Goal: Book appointment/travel/reservation

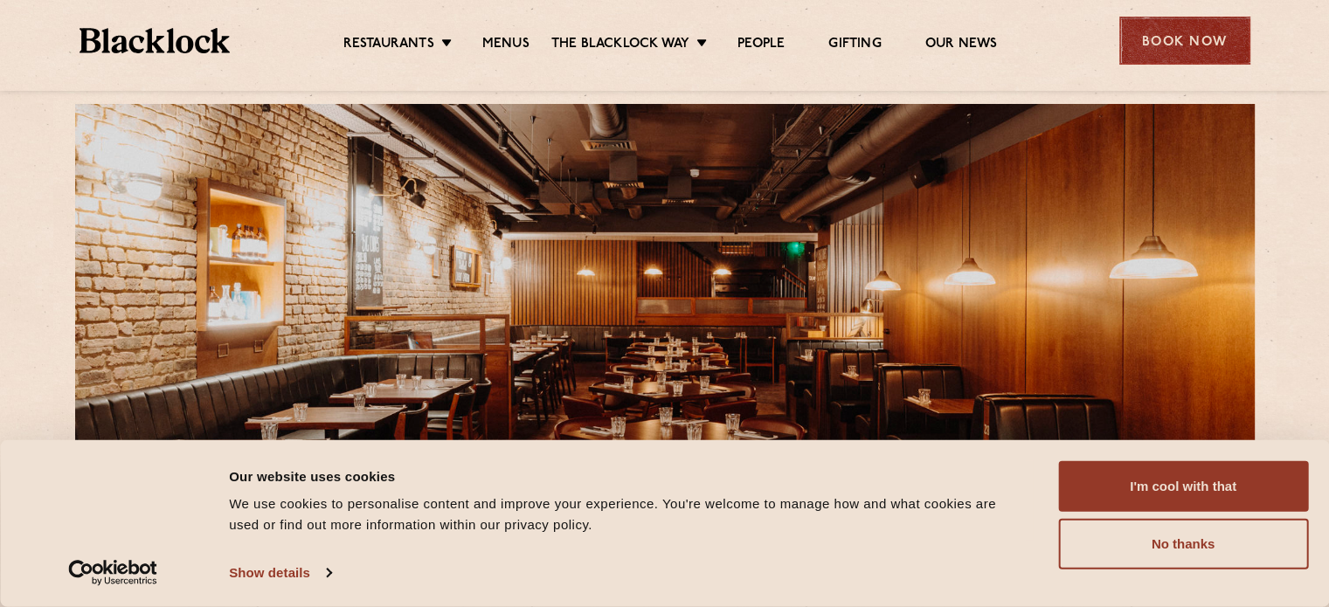
click at [1211, 26] on div "Book Now" at bounding box center [1185, 41] width 131 height 48
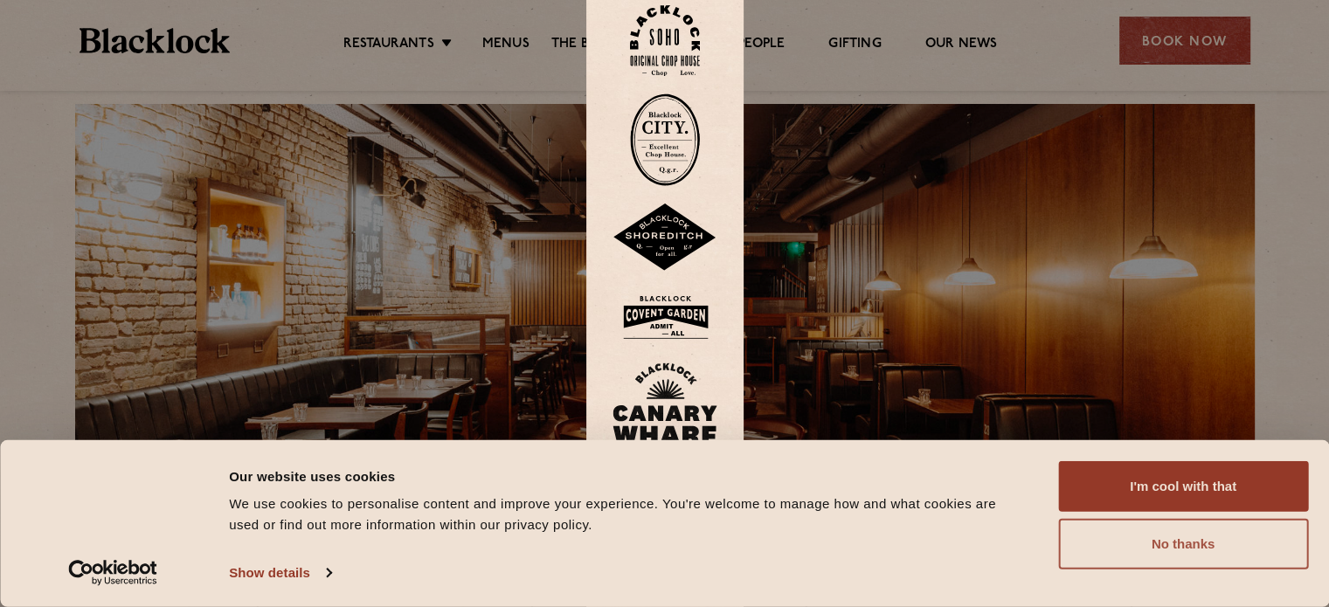
click at [1188, 549] on button "No thanks" at bounding box center [1183, 544] width 250 height 51
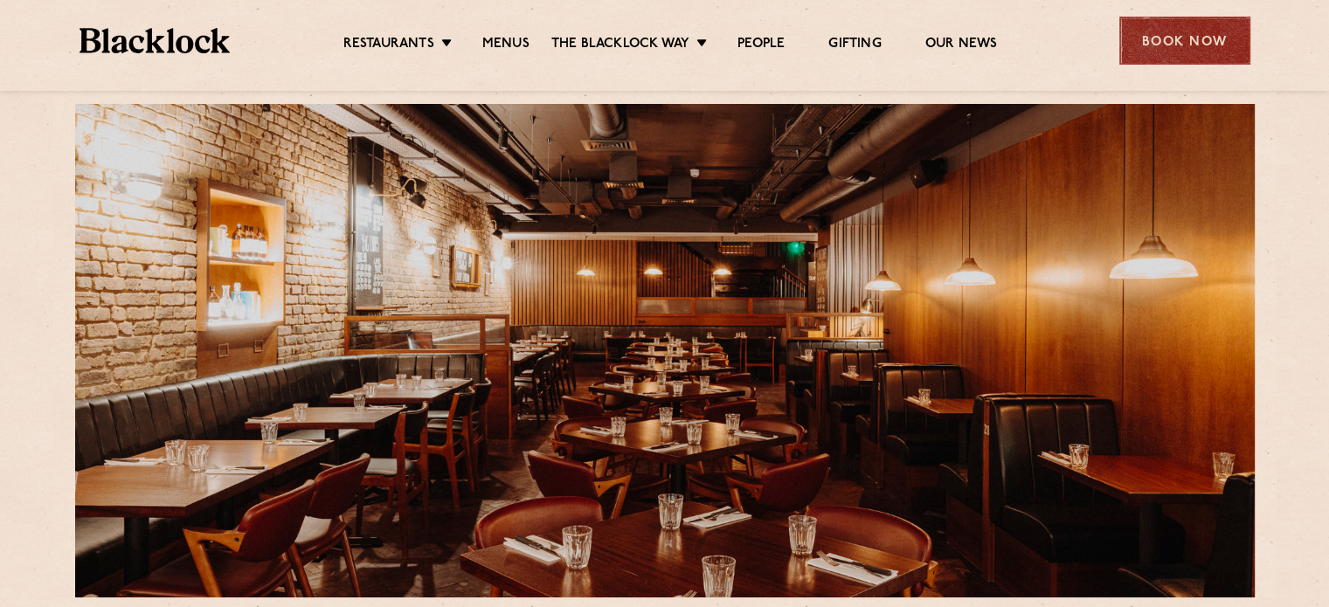
click at [1164, 34] on div "Book Now" at bounding box center [1185, 41] width 131 height 48
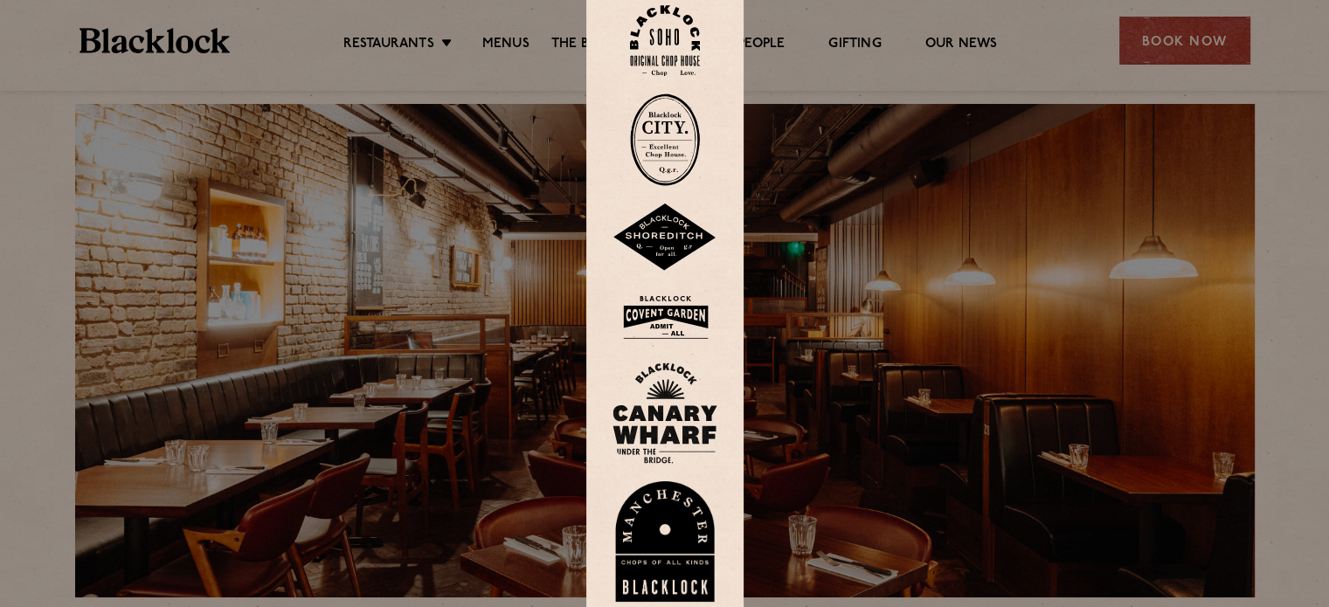
click at [683, 149] on img at bounding box center [665, 140] width 70 height 93
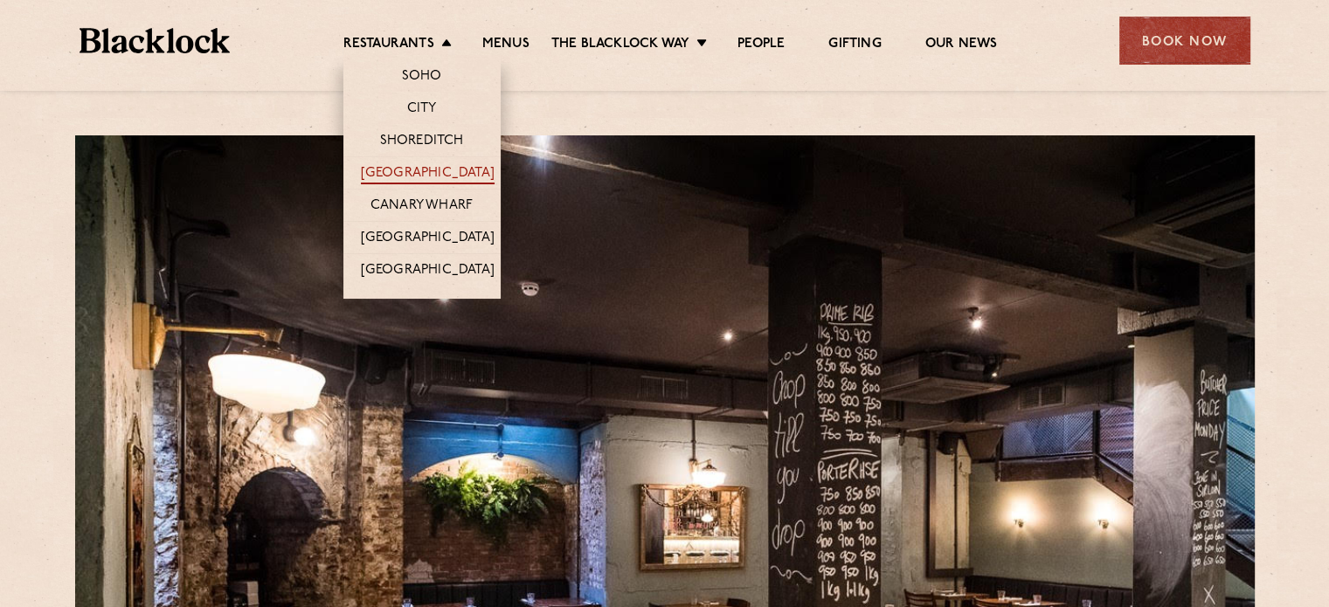
click at [428, 170] on link "[GEOGRAPHIC_DATA]" at bounding box center [428, 174] width 134 height 19
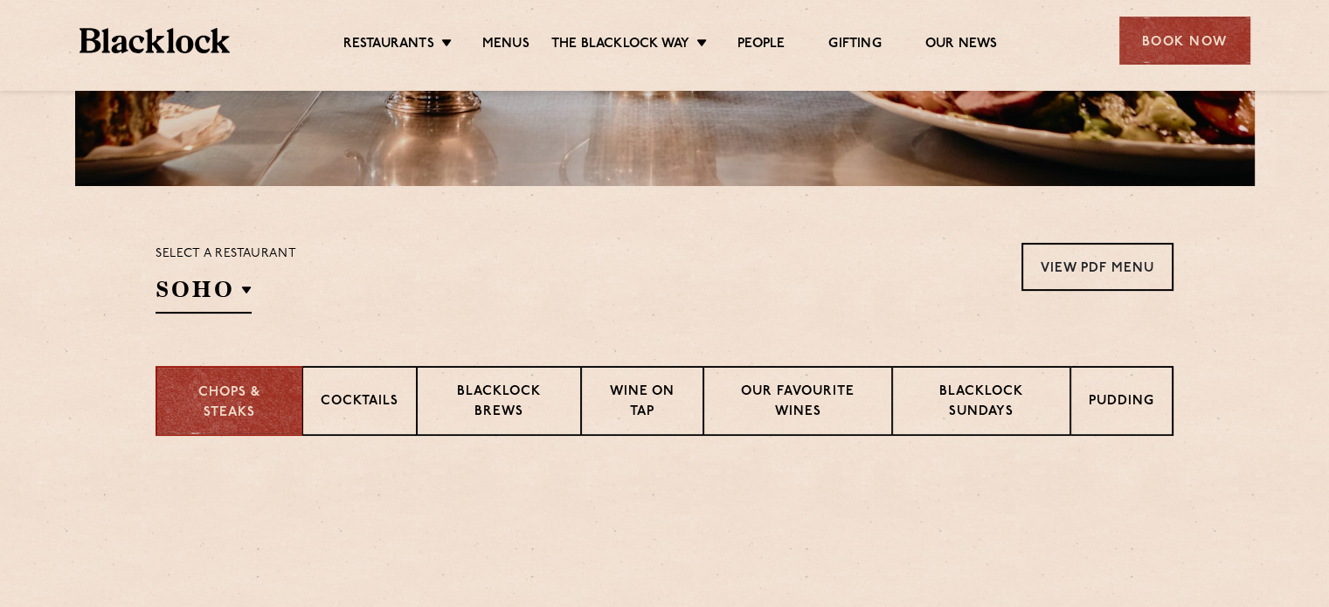
scroll to position [442, 0]
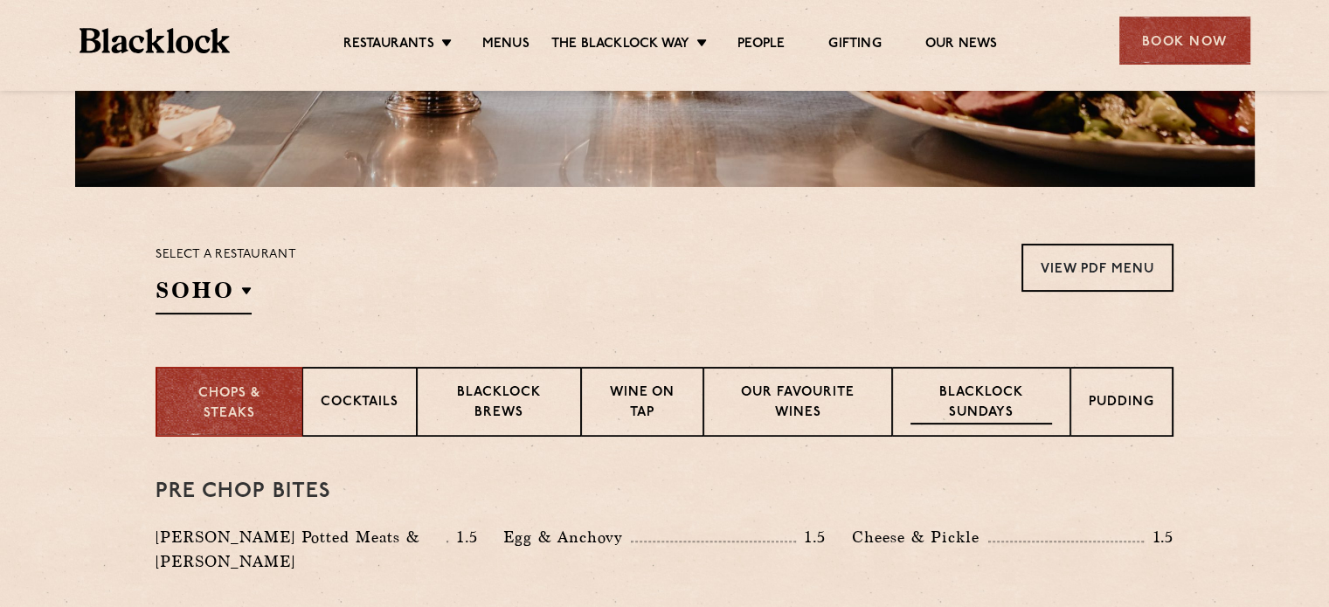
click at [1000, 387] on p "Blacklock Sundays" at bounding box center [982, 404] width 142 height 41
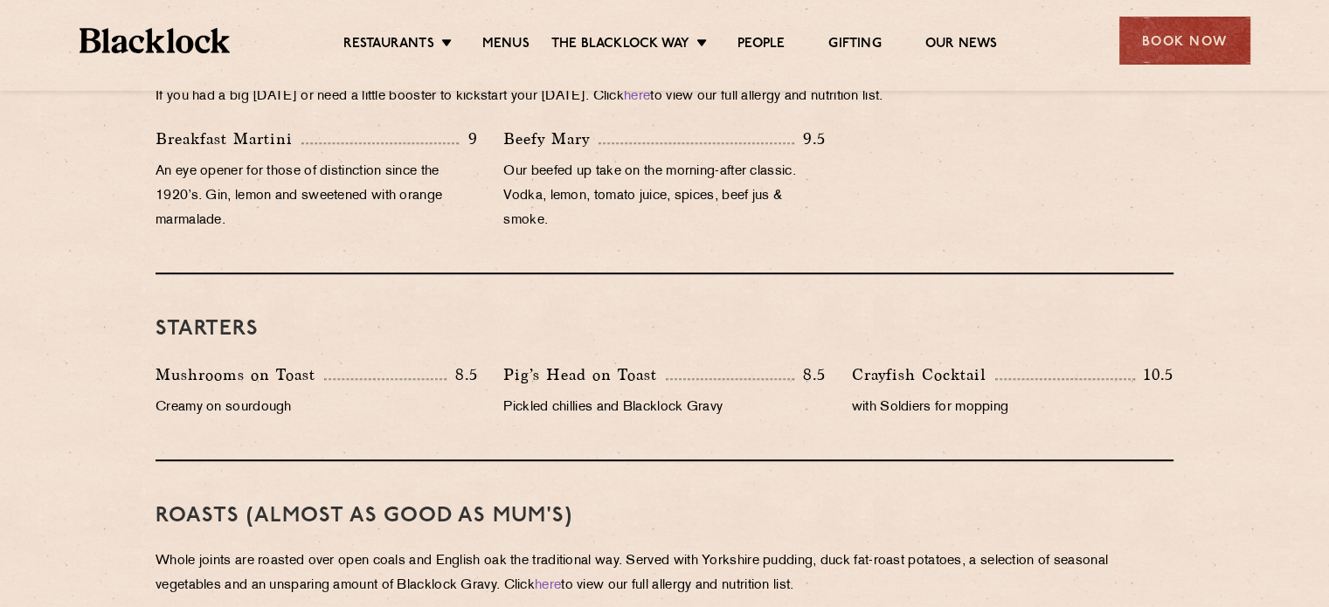
scroll to position [870, 0]
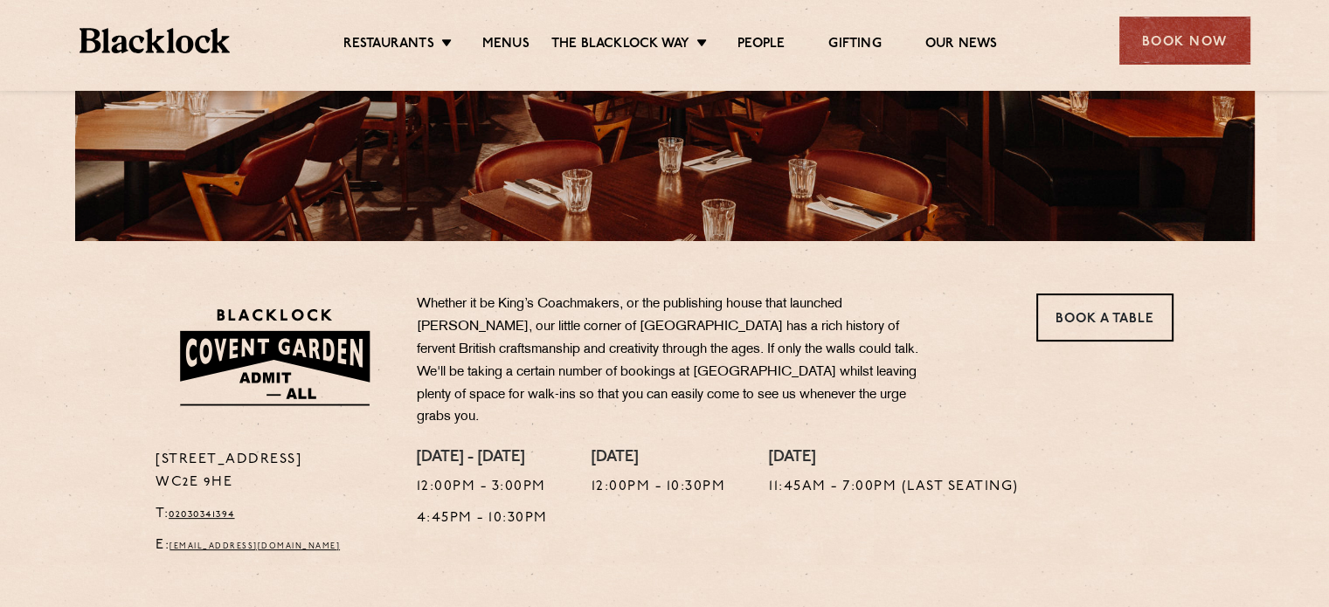
scroll to position [391, 0]
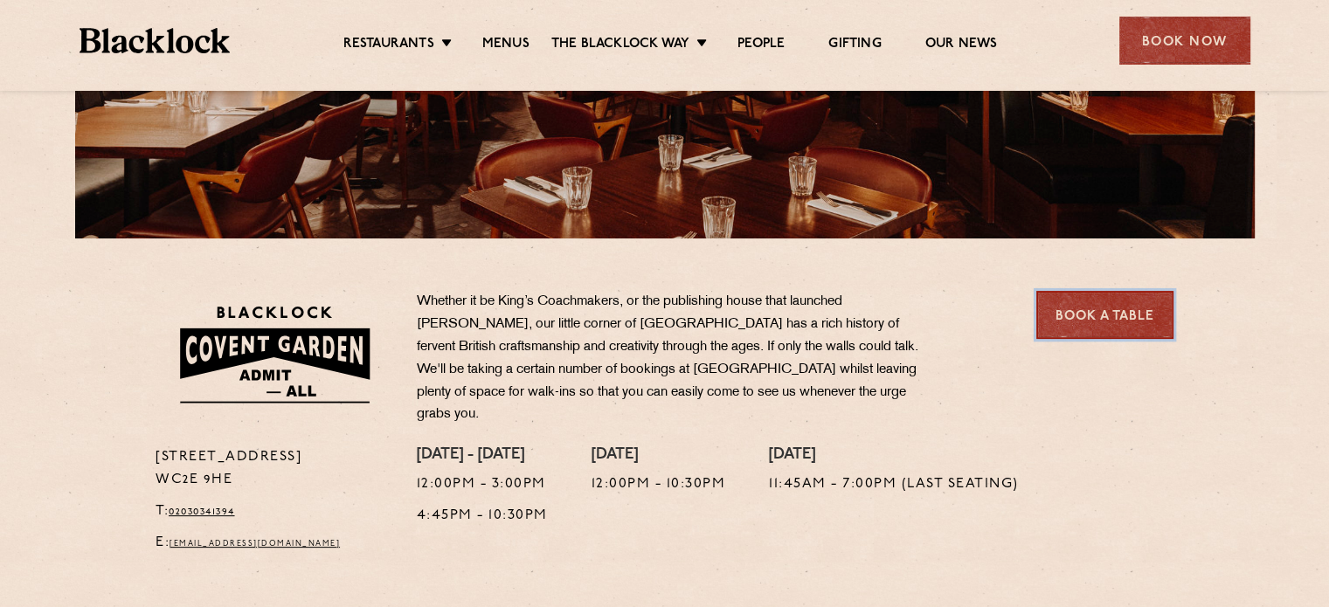
click at [1106, 310] on link "Book a Table" at bounding box center [1105, 315] width 137 height 48
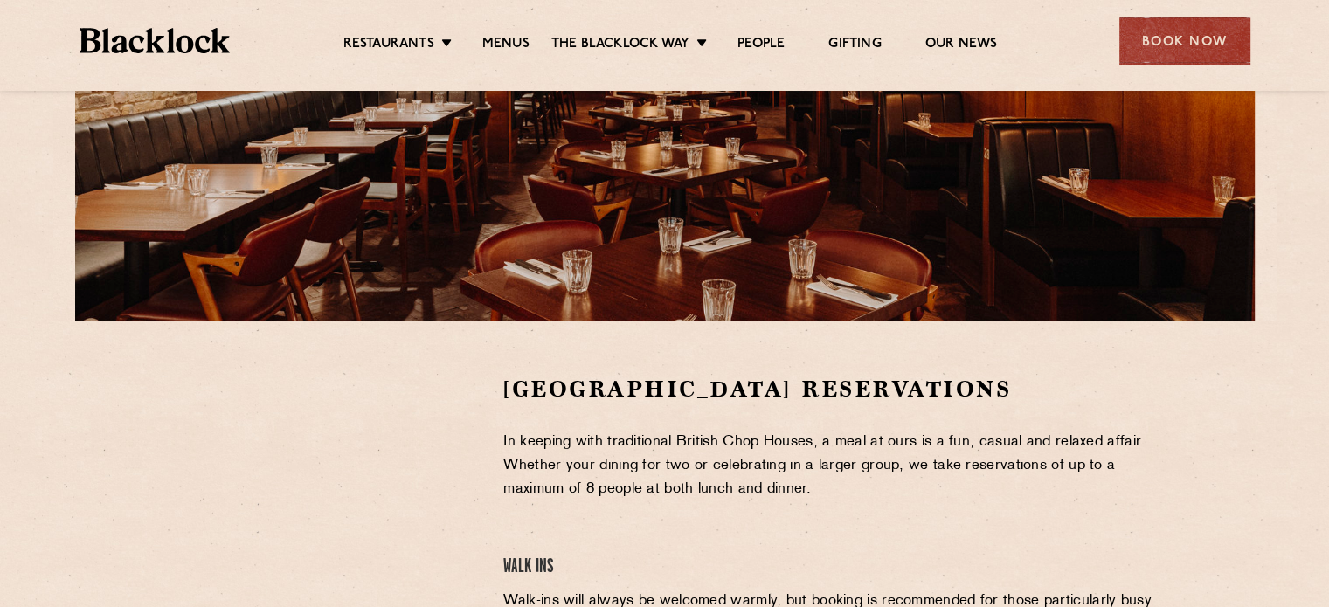
scroll to position [303, 0]
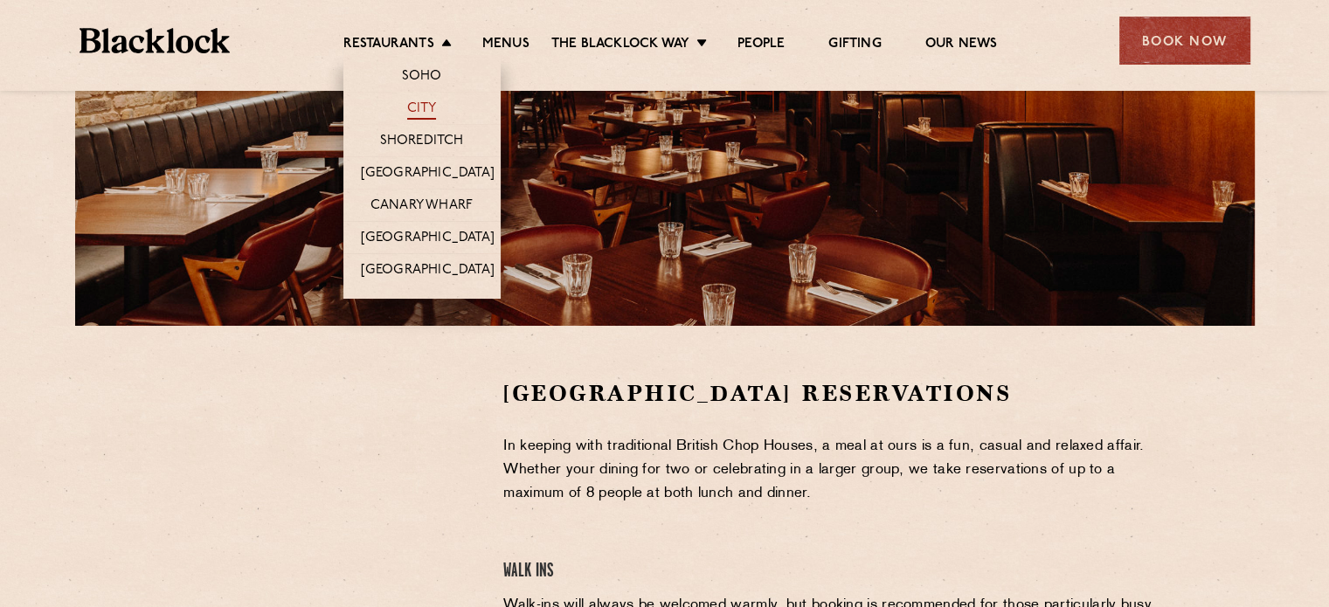
click at [421, 110] on link "City" at bounding box center [422, 110] width 30 height 19
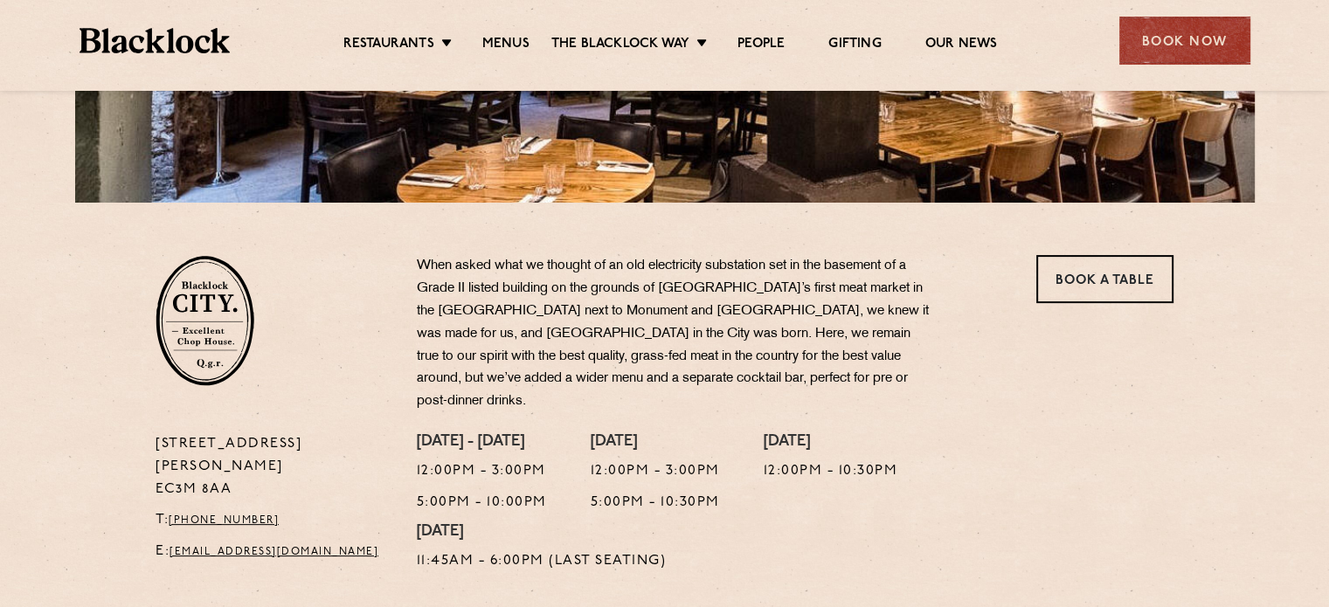
scroll to position [427, 0]
drag, startPoint x: 246, startPoint y: 441, endPoint x: 154, endPoint y: 419, distance: 94.3
click at [154, 434] on div "13 Philpot Lane EC3M 8AA T: +44 20 7998 7676 E: city@theblacklock.com" at bounding box center [272, 508] width 261 height 149
copy p "13 Philpot Lane EC3M 8AA"
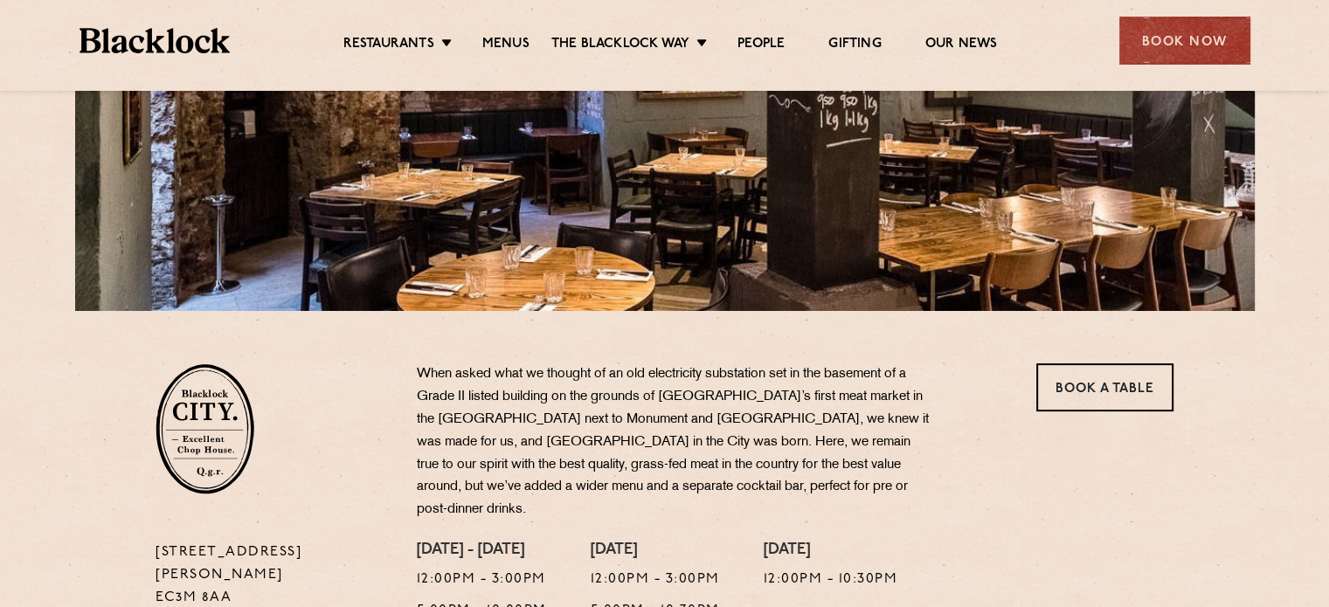
scroll to position [404, 0]
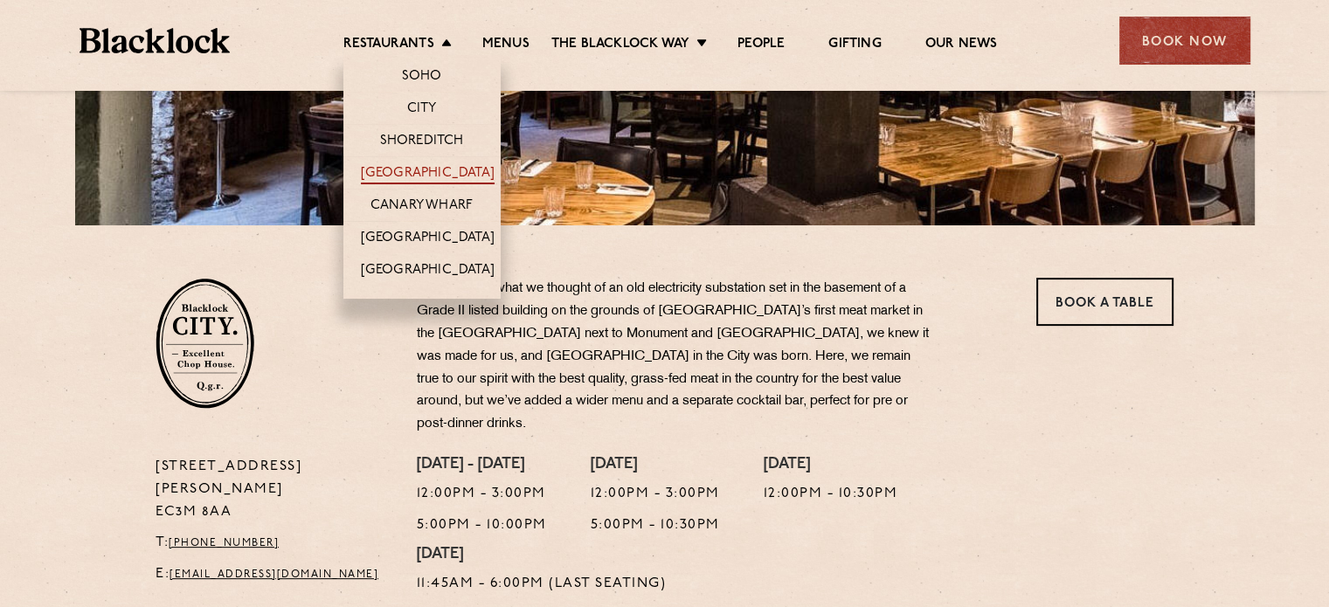
click at [424, 172] on link "[GEOGRAPHIC_DATA]" at bounding box center [428, 174] width 134 height 19
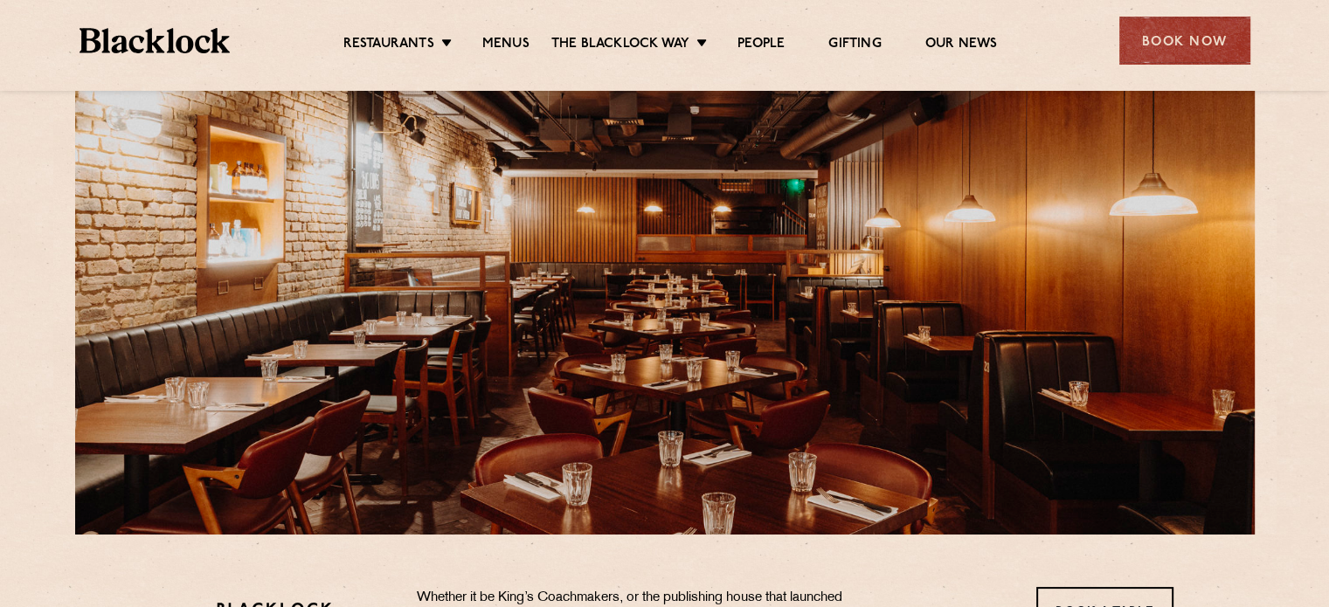
scroll to position [49, 0]
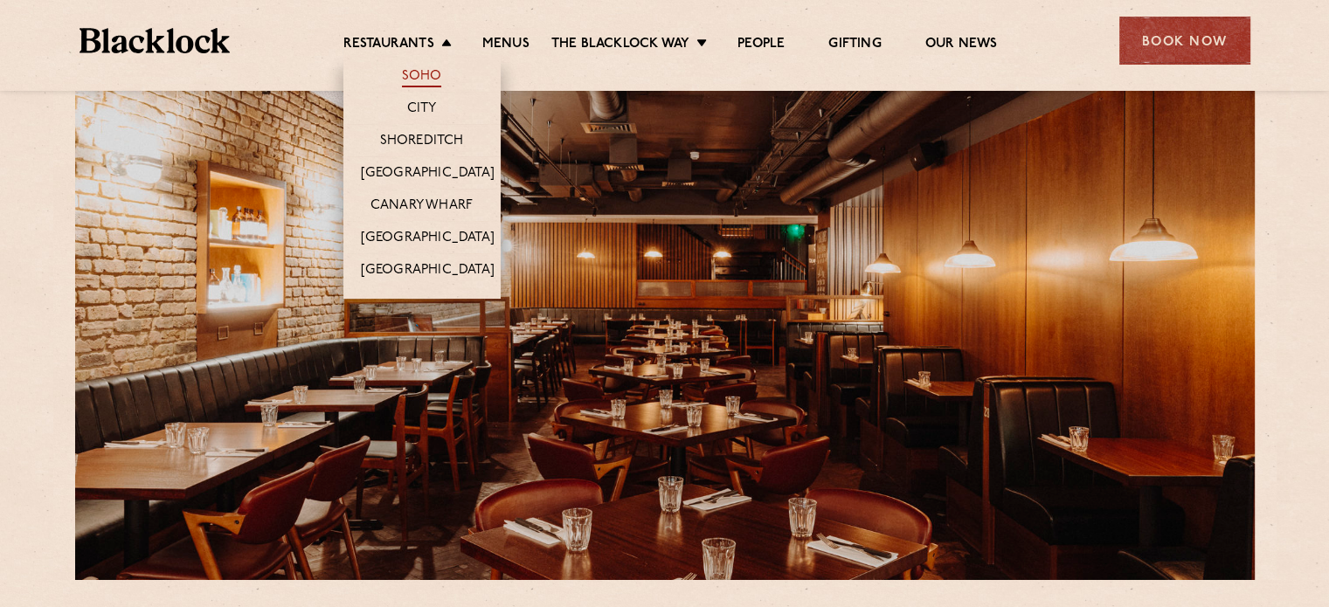
click at [434, 76] on link "Soho" at bounding box center [422, 77] width 40 height 19
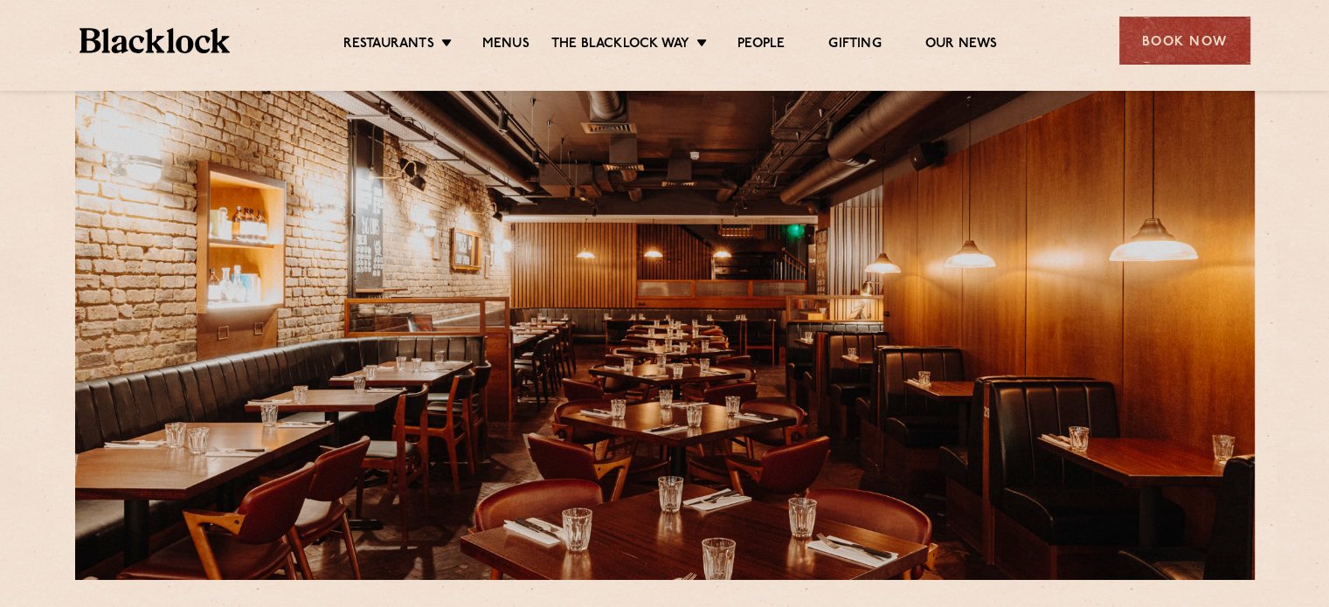
scroll to position [399, 0]
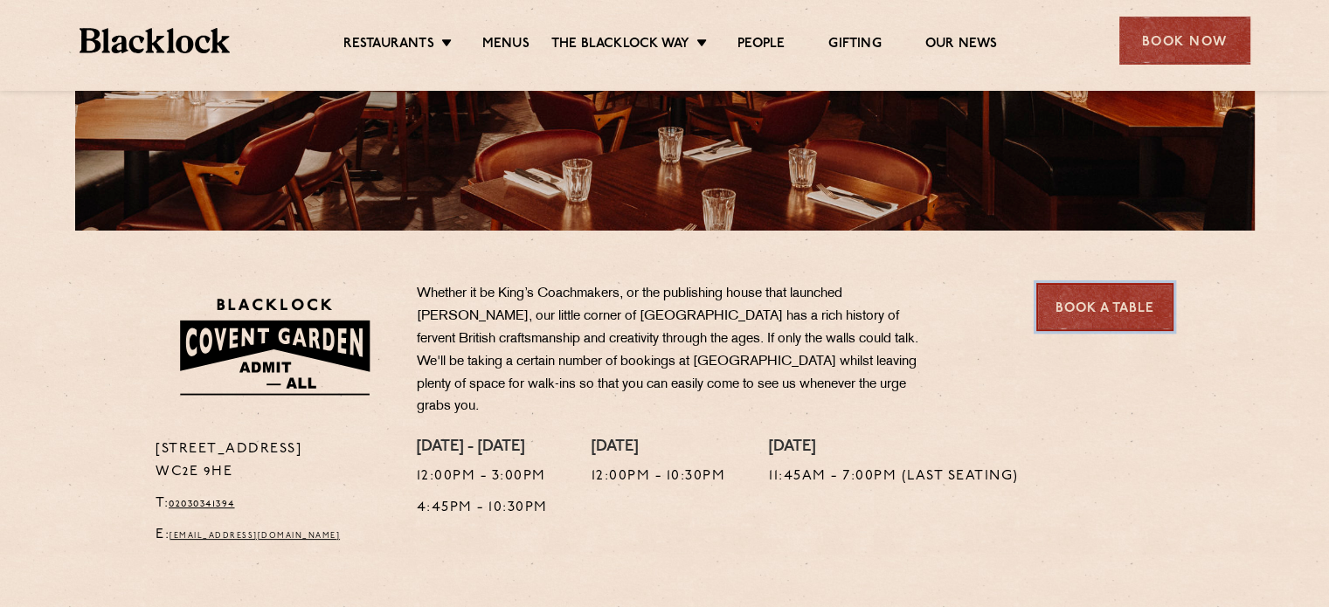
click at [1075, 311] on link "Book a Table" at bounding box center [1105, 307] width 137 height 48
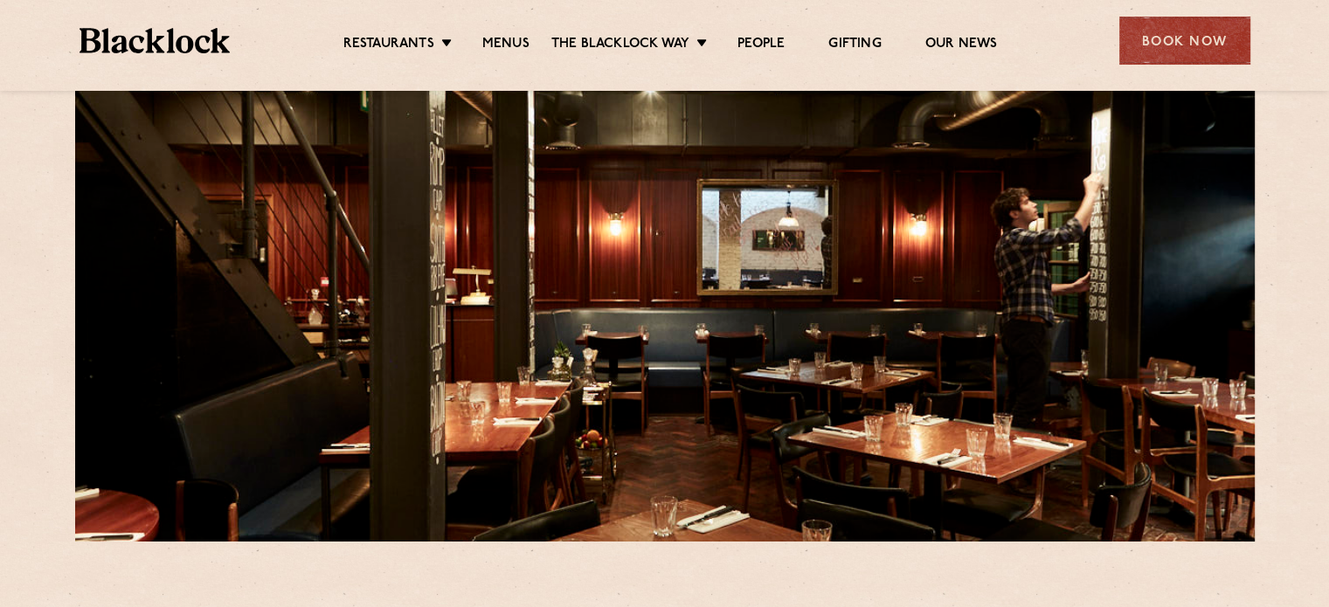
scroll to position [86, 0]
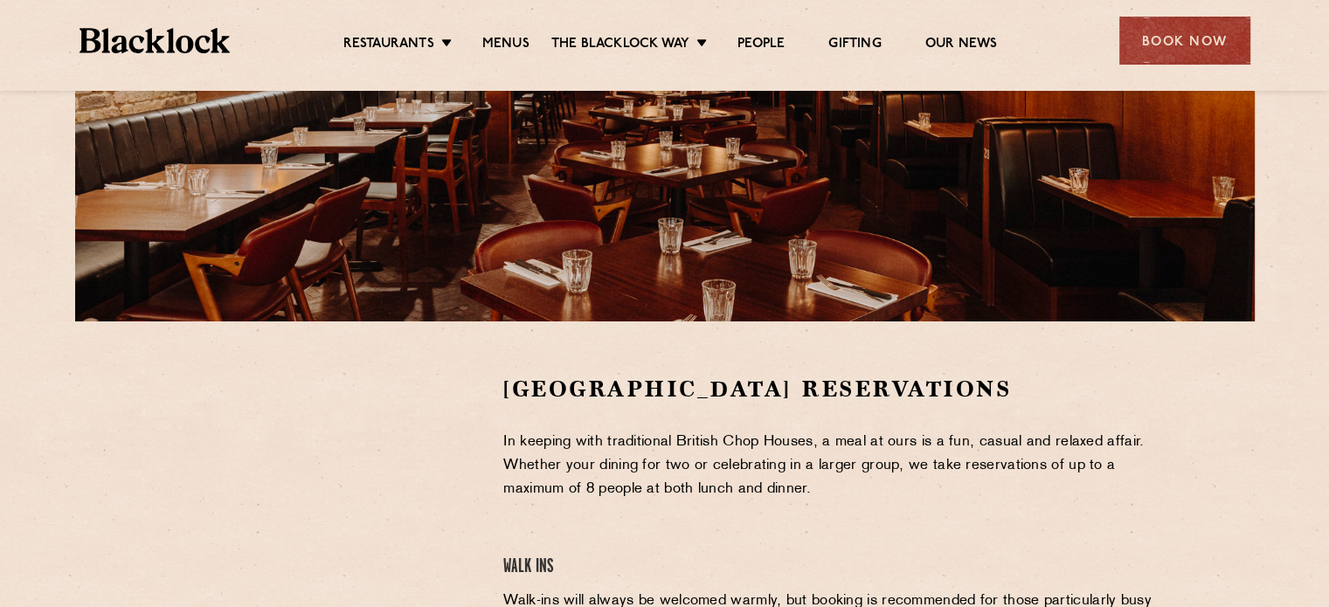
scroll to position [524, 0]
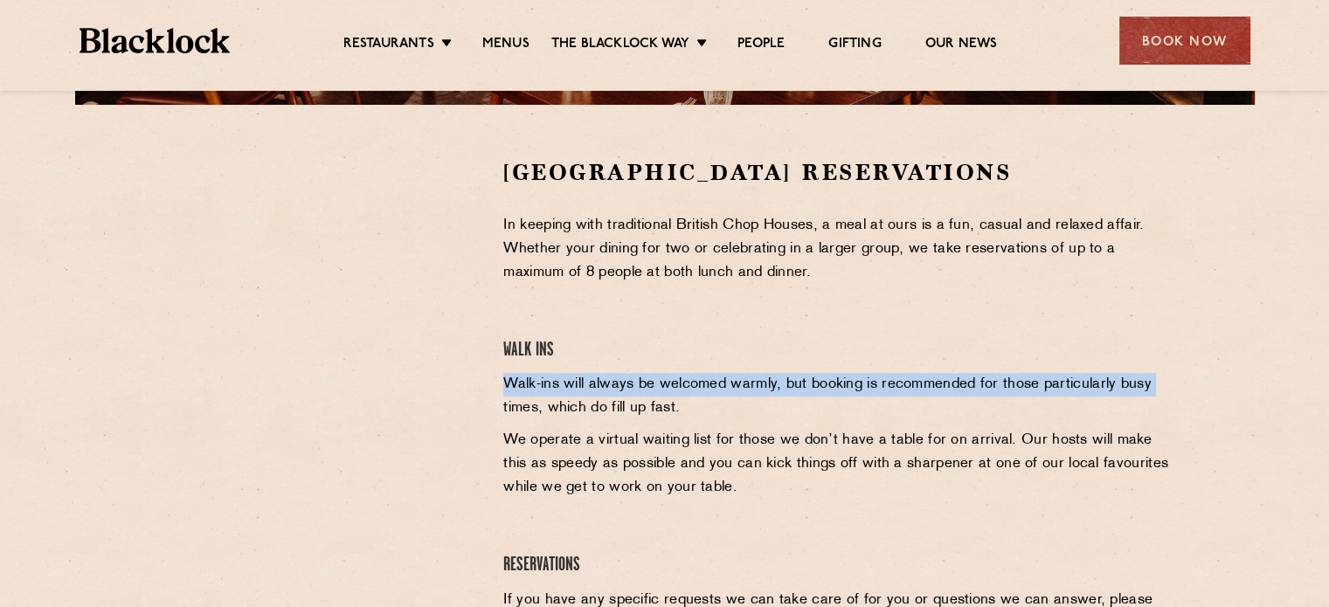
drag, startPoint x: 551, startPoint y: 318, endPoint x: 502, endPoint y: 398, distance: 93.4
click at [502, 398] on div "Covent Garden Reservations In keeping with traditional British Chop Houses, a m…" at bounding box center [838, 417] width 697 height 520
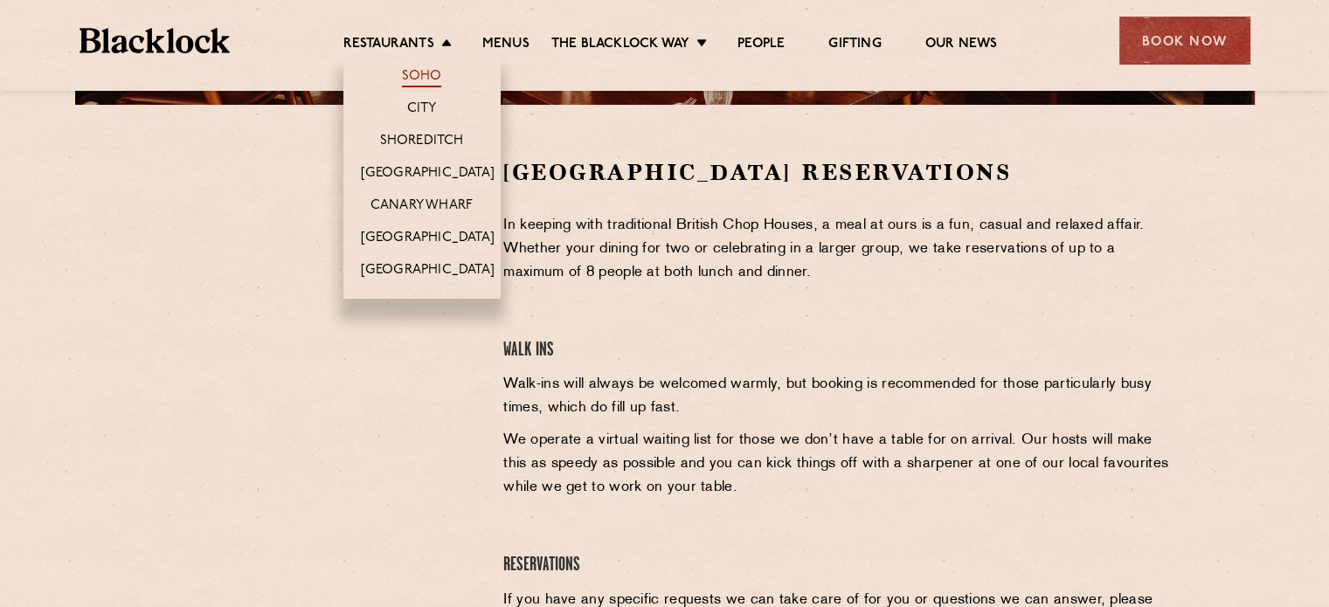
click at [438, 73] on link "Soho" at bounding box center [422, 77] width 40 height 19
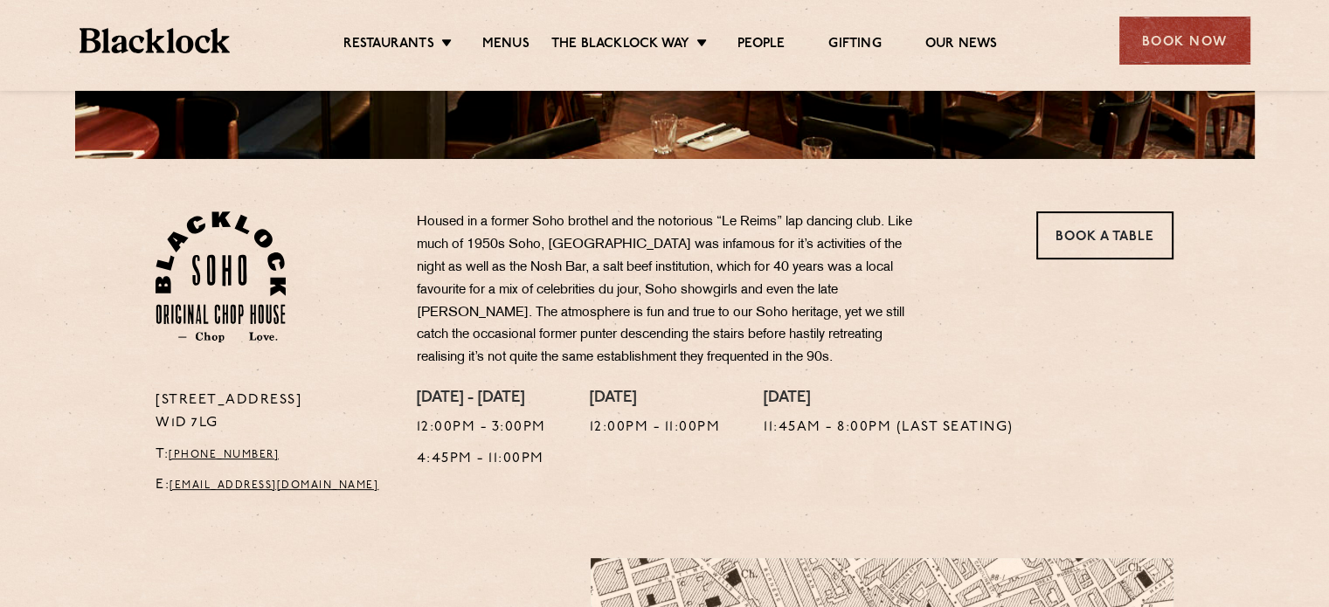
scroll to position [468, 0]
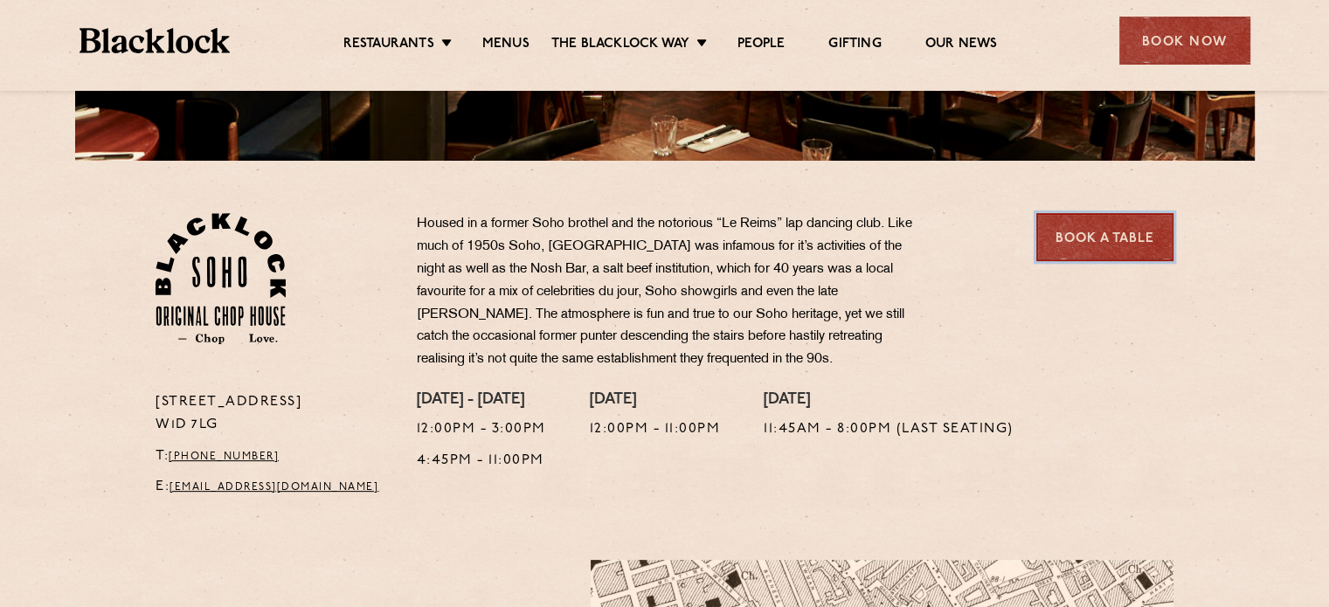
click at [1134, 230] on link "Book a Table" at bounding box center [1105, 237] width 137 height 48
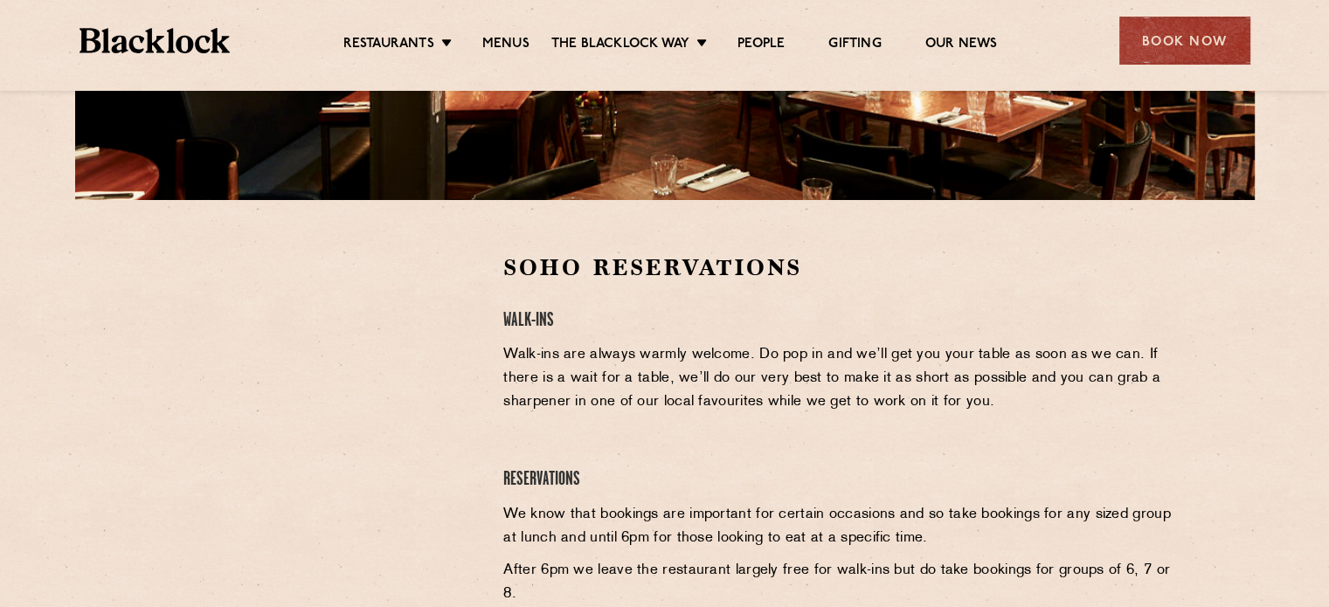
scroll to position [433, 0]
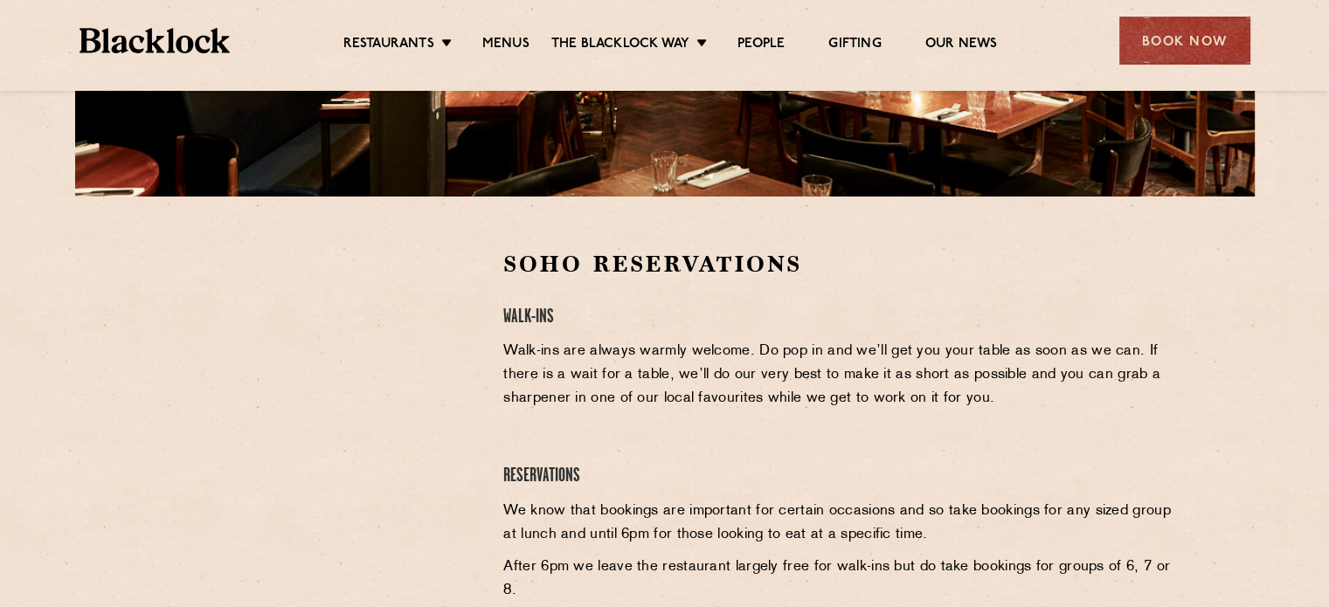
click at [110, 409] on section "Soho Reservations Walk-Ins Walk-ins are always warmly welcome. Do pop in and we…" at bounding box center [664, 491] width 1329 height 588
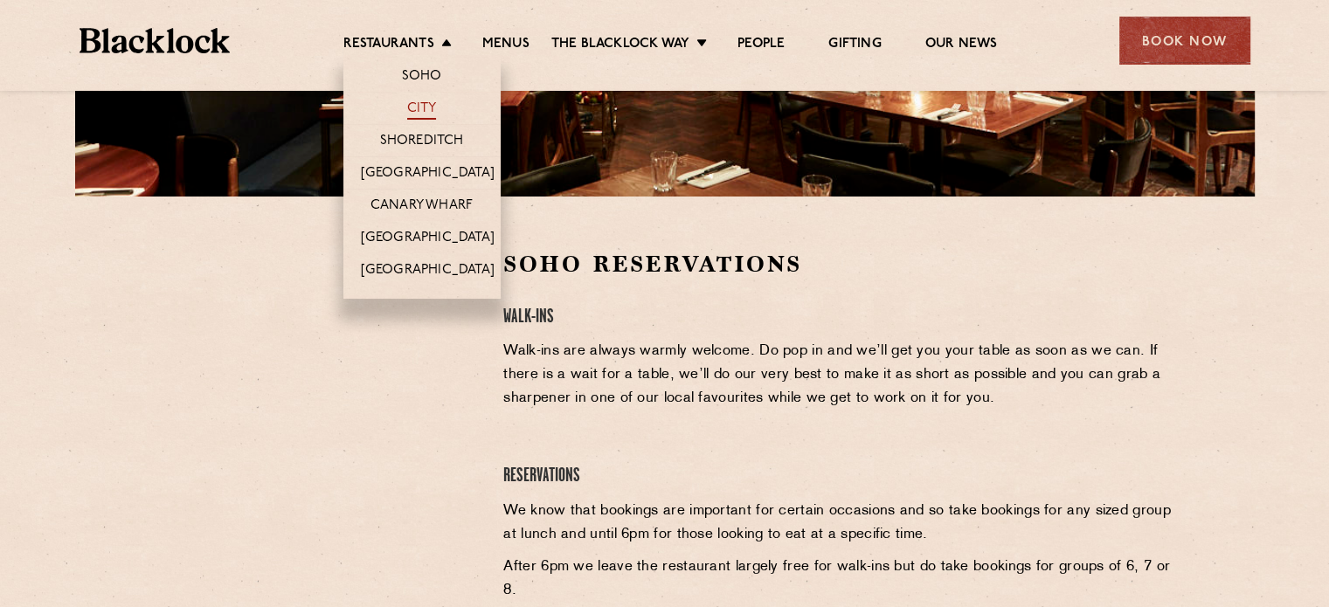
click at [426, 101] on link "City" at bounding box center [422, 110] width 30 height 19
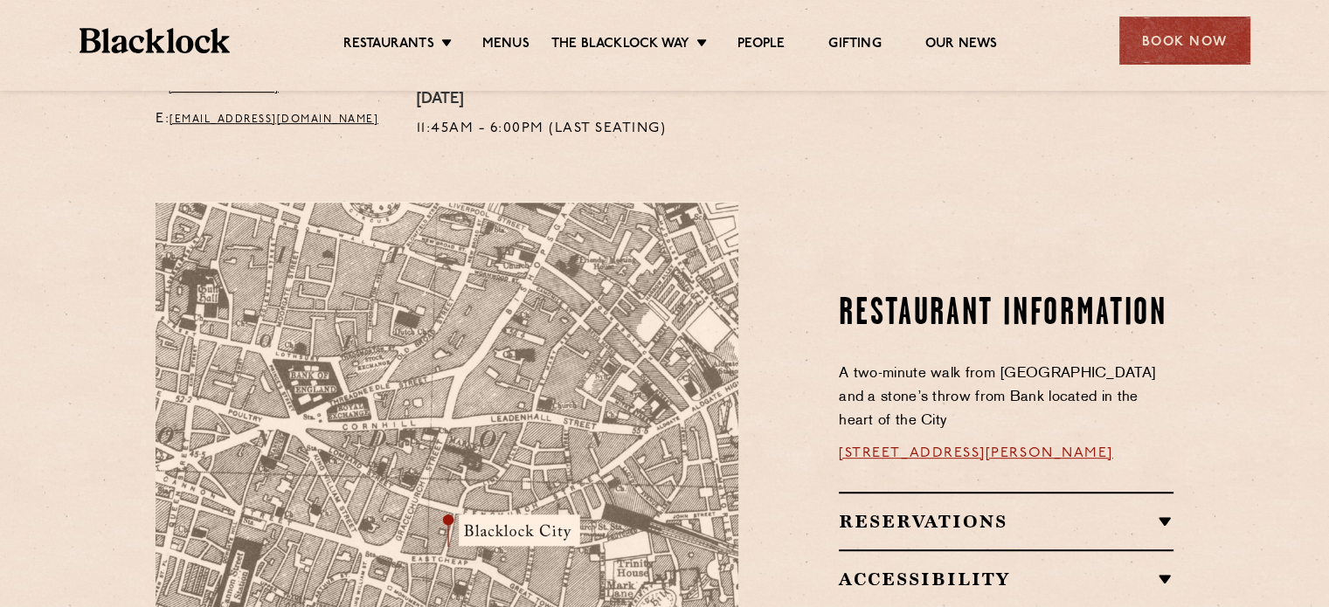
scroll to position [575, 0]
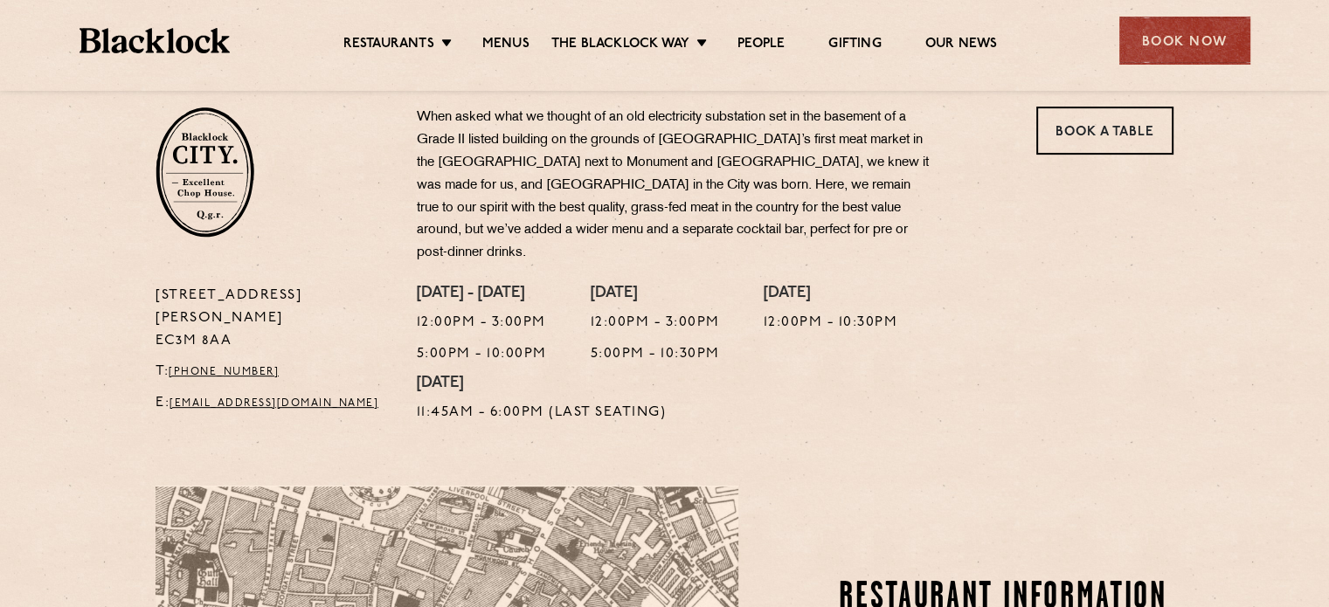
drag, startPoint x: 244, startPoint y: 303, endPoint x: 150, endPoint y: 270, distance: 99.2
click at [150, 285] on div "13 Philpot Lane EC3M 8AA T: +44 20 7998 7676 E: city@theblacklock.com" at bounding box center [272, 359] width 261 height 149
copy p "13 Philpot Lane EC3M 8AA"
click at [1171, 108] on link "Book a Table" at bounding box center [1105, 131] width 137 height 48
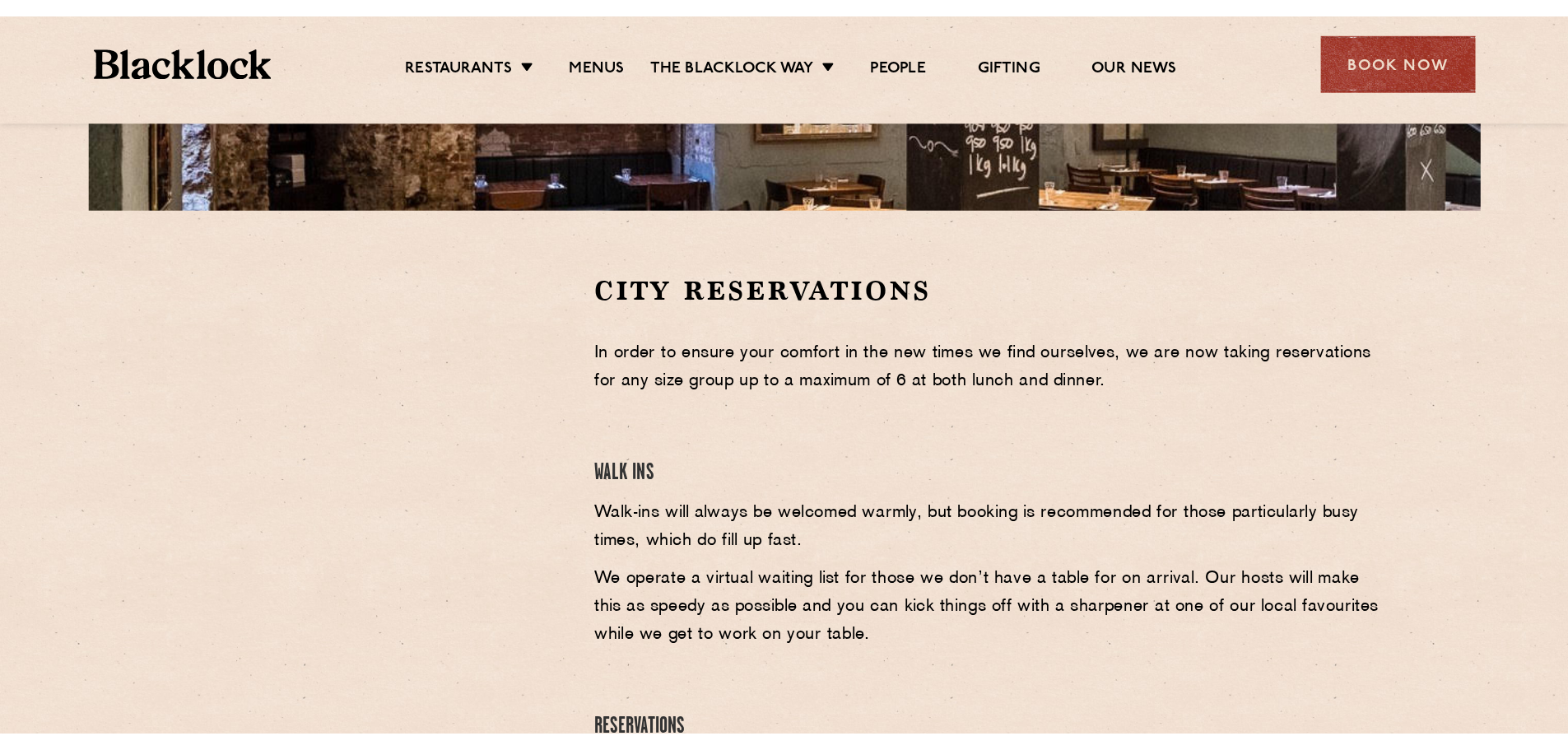
scroll to position [458, 0]
